Goal: Information Seeking & Learning: Learn about a topic

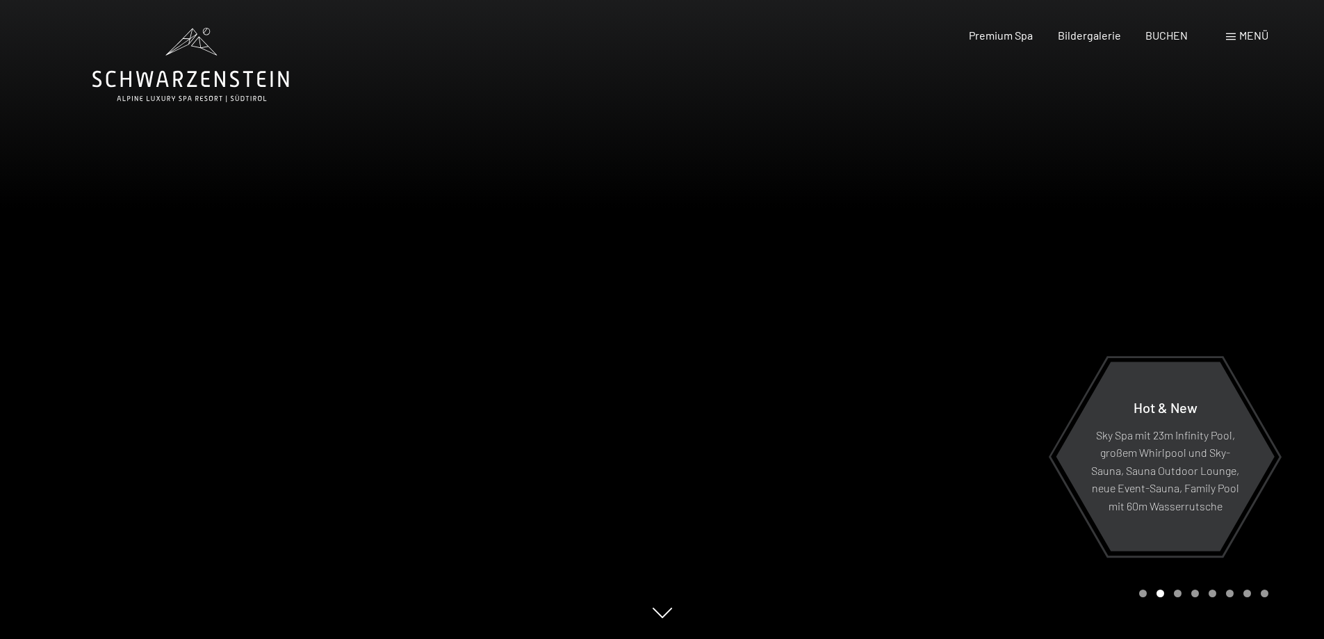
click at [1239, 37] on span "Menü" at bounding box center [1253, 34] width 29 height 13
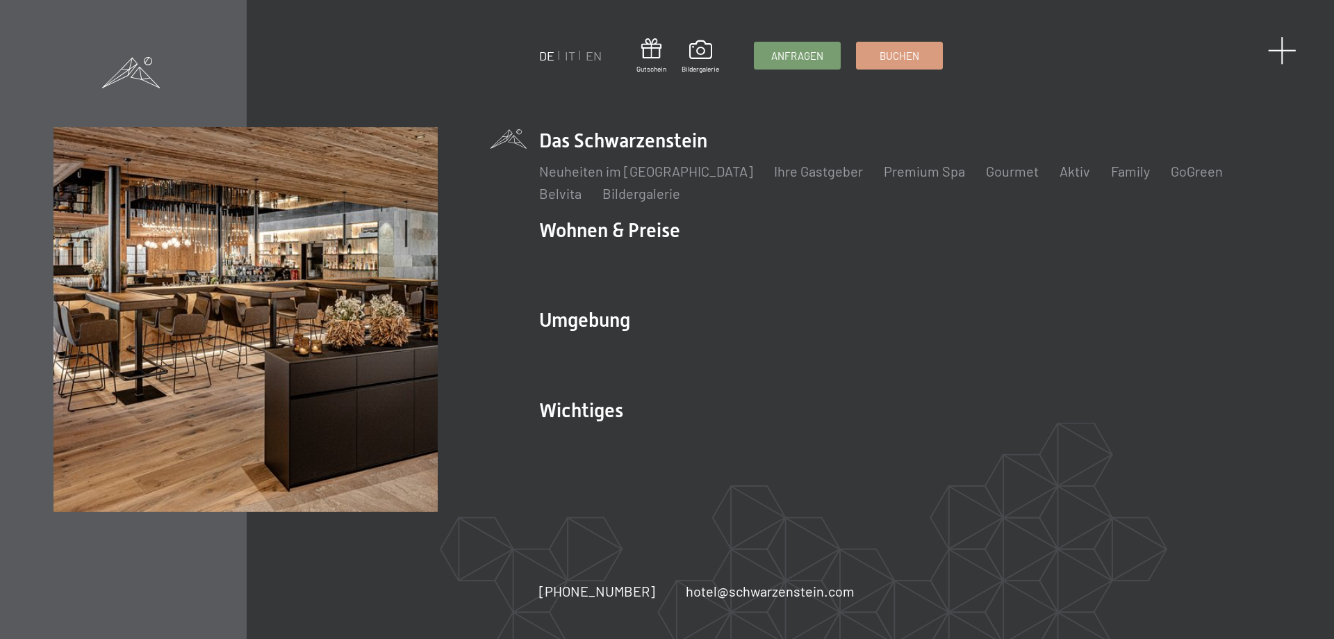
click at [1284, 51] on span at bounding box center [1282, 50] width 28 height 28
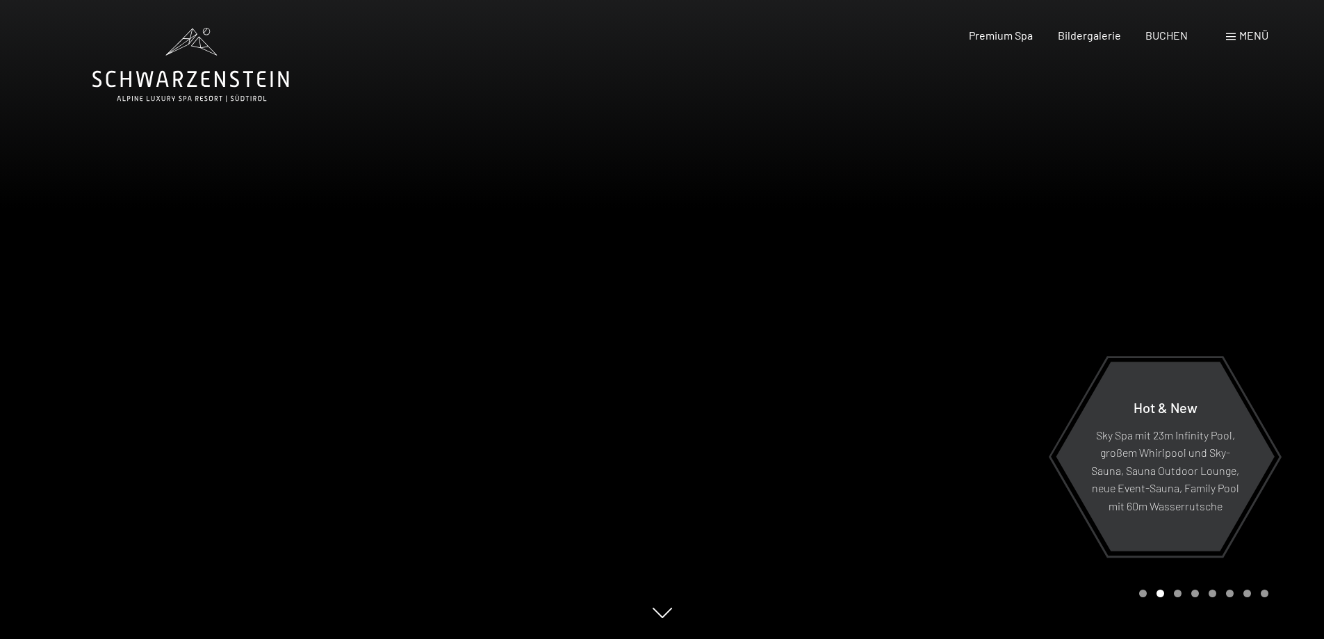
click at [1236, 34] on div "Menü" at bounding box center [1247, 35] width 42 height 15
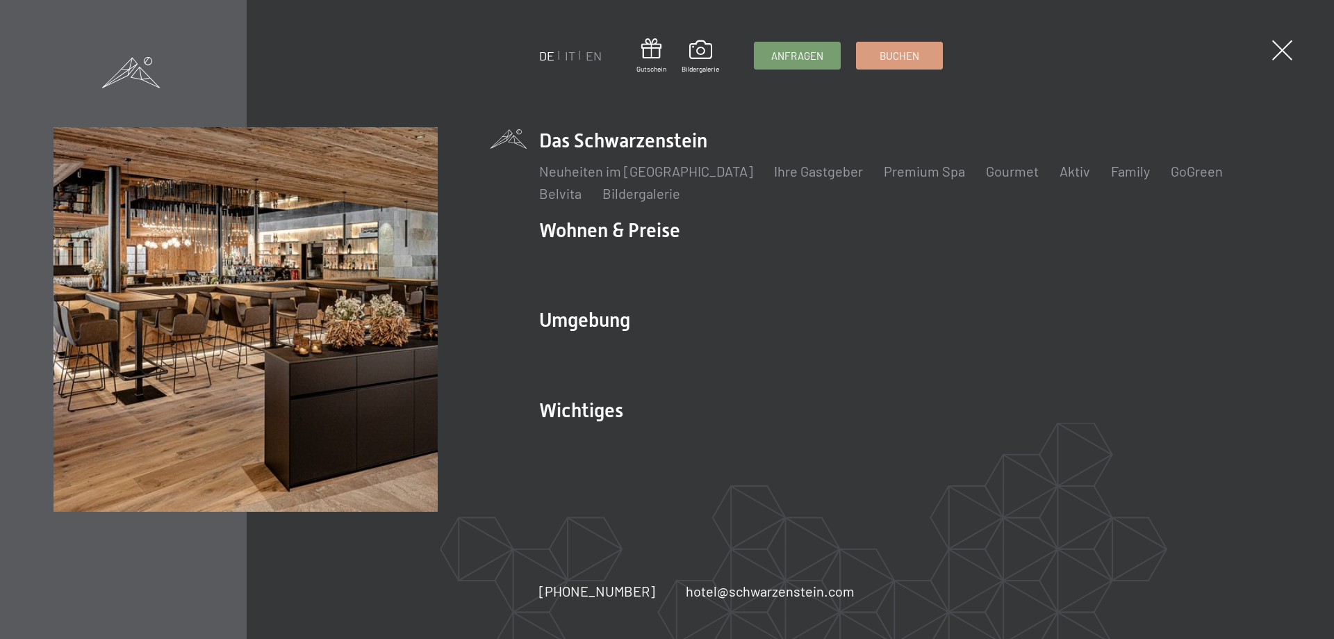
click at [592, 180] on li "Neuheiten im [GEOGRAPHIC_DATA]" at bounding box center [646, 170] width 214 height 19
click at [603, 193] on link "Bildergalerie" at bounding box center [642, 193] width 78 height 17
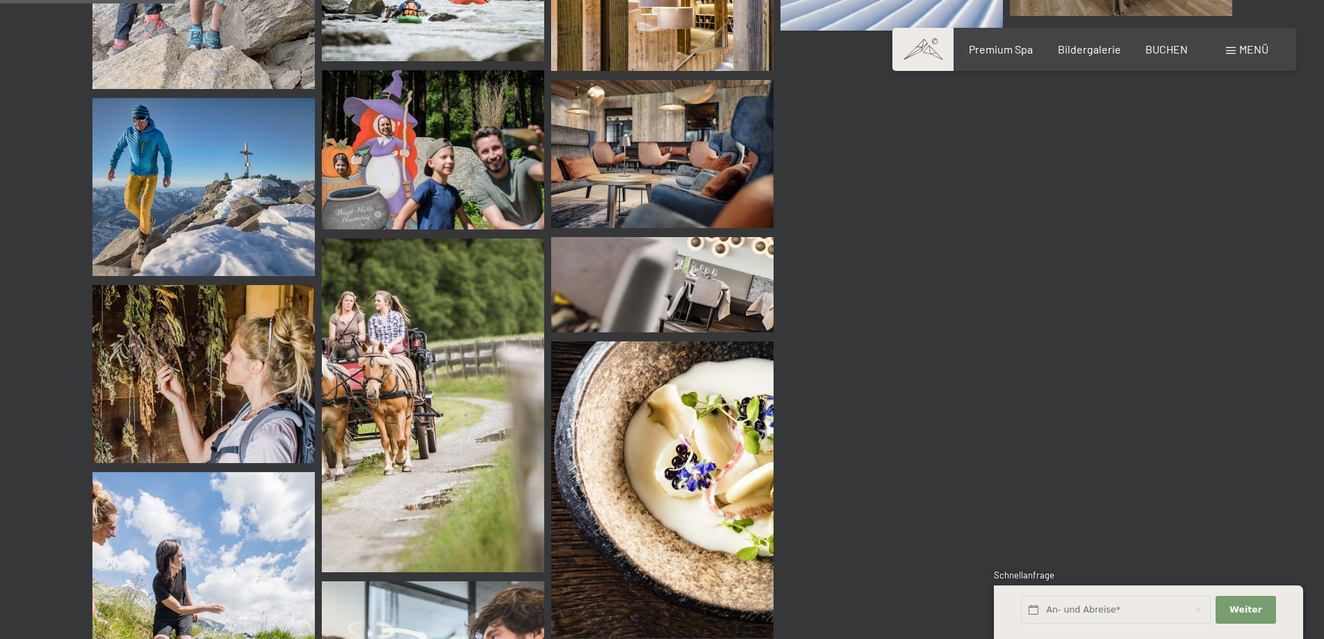
scroll to position [2293, 0]
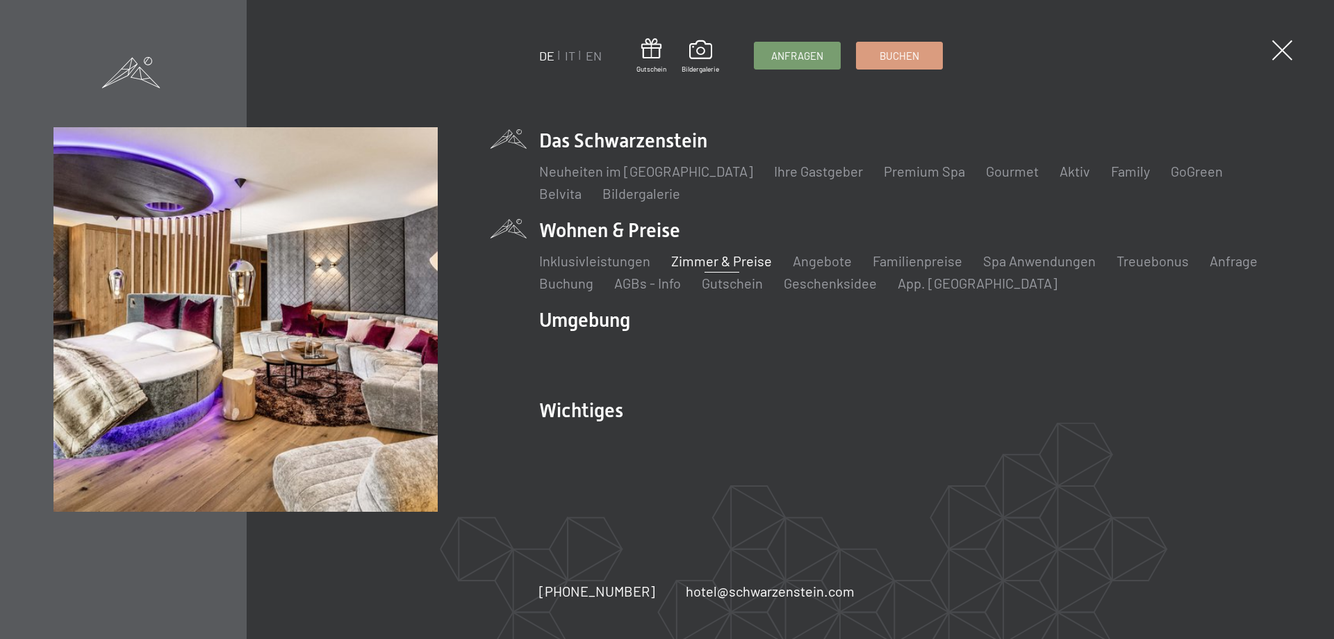
click at [724, 261] on link "Zimmer & Preise" at bounding box center [721, 260] width 101 height 17
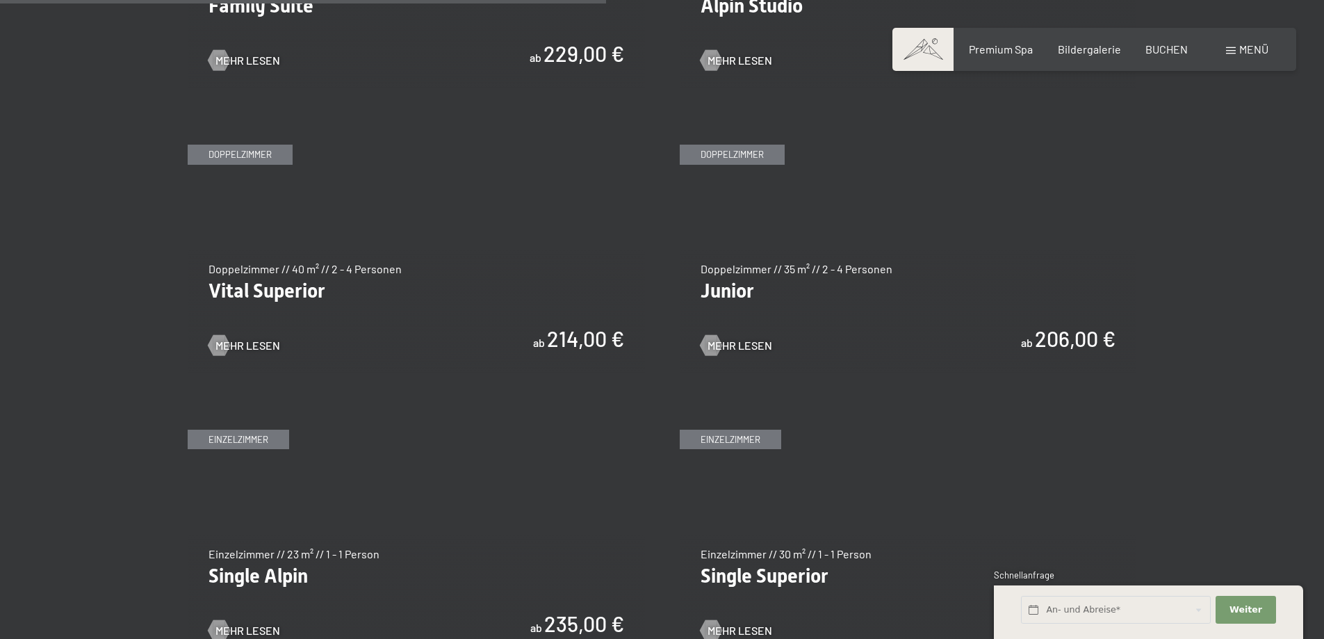
scroll to position [1946, 0]
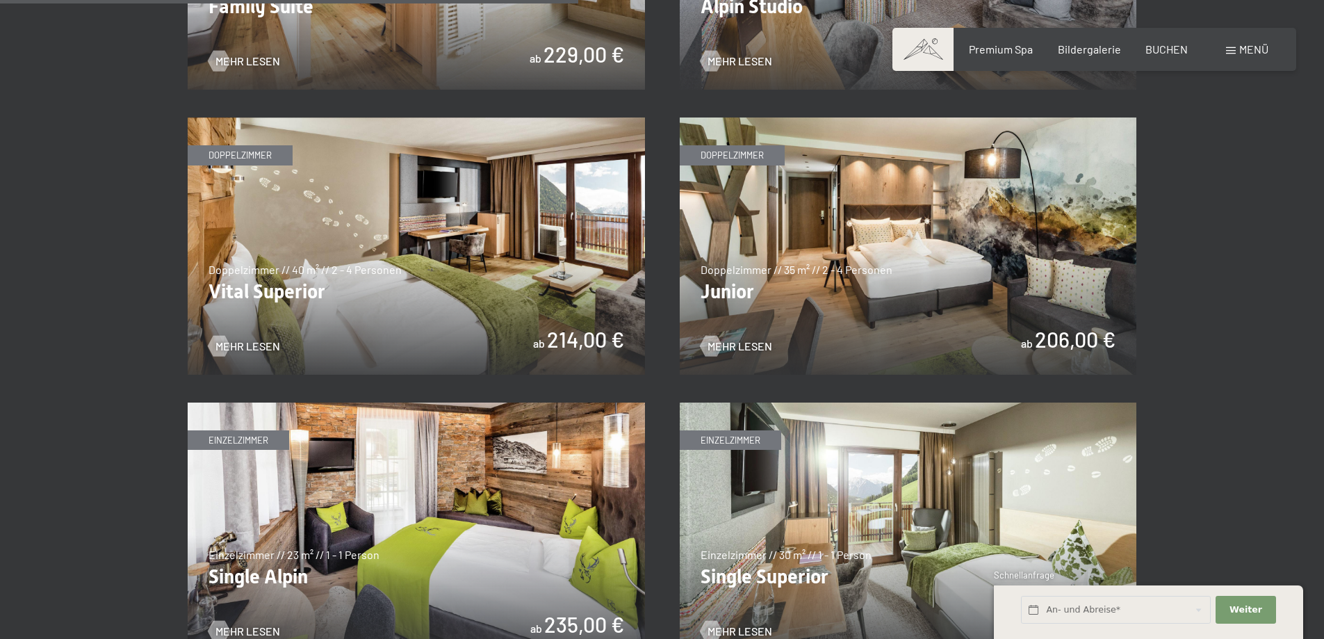
click at [438, 288] on img at bounding box center [416, 245] width 457 height 257
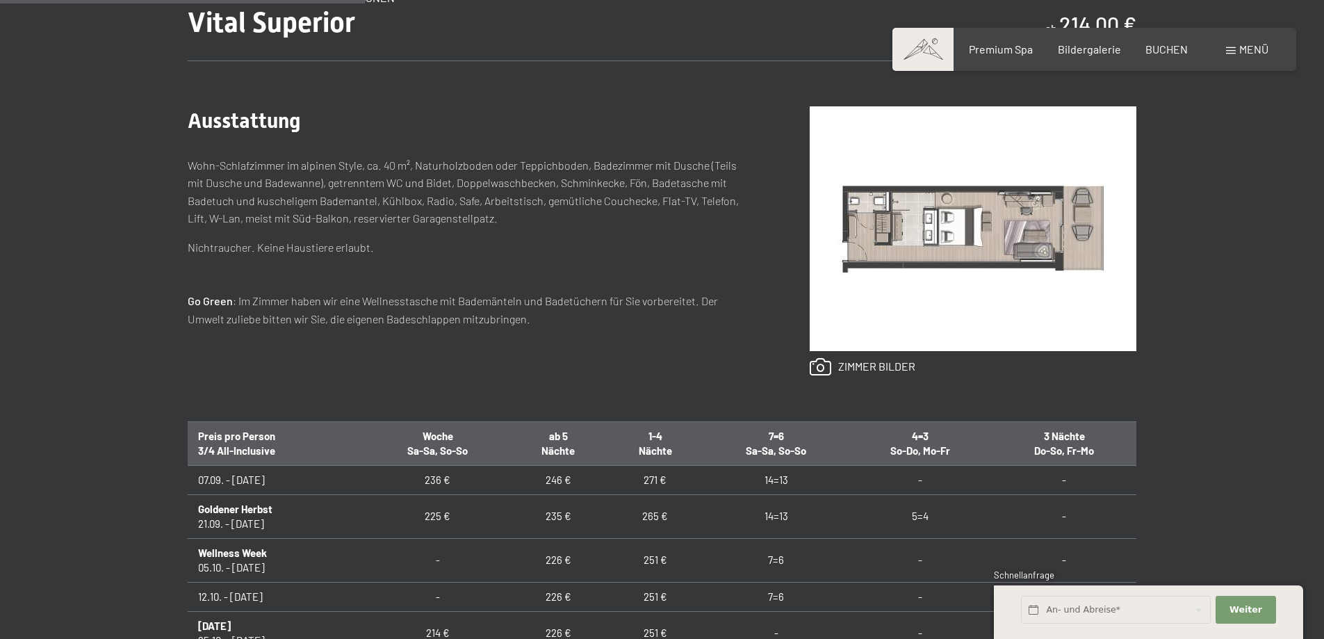
scroll to position [486, 0]
